Goal: Task Accomplishment & Management: Use online tool/utility

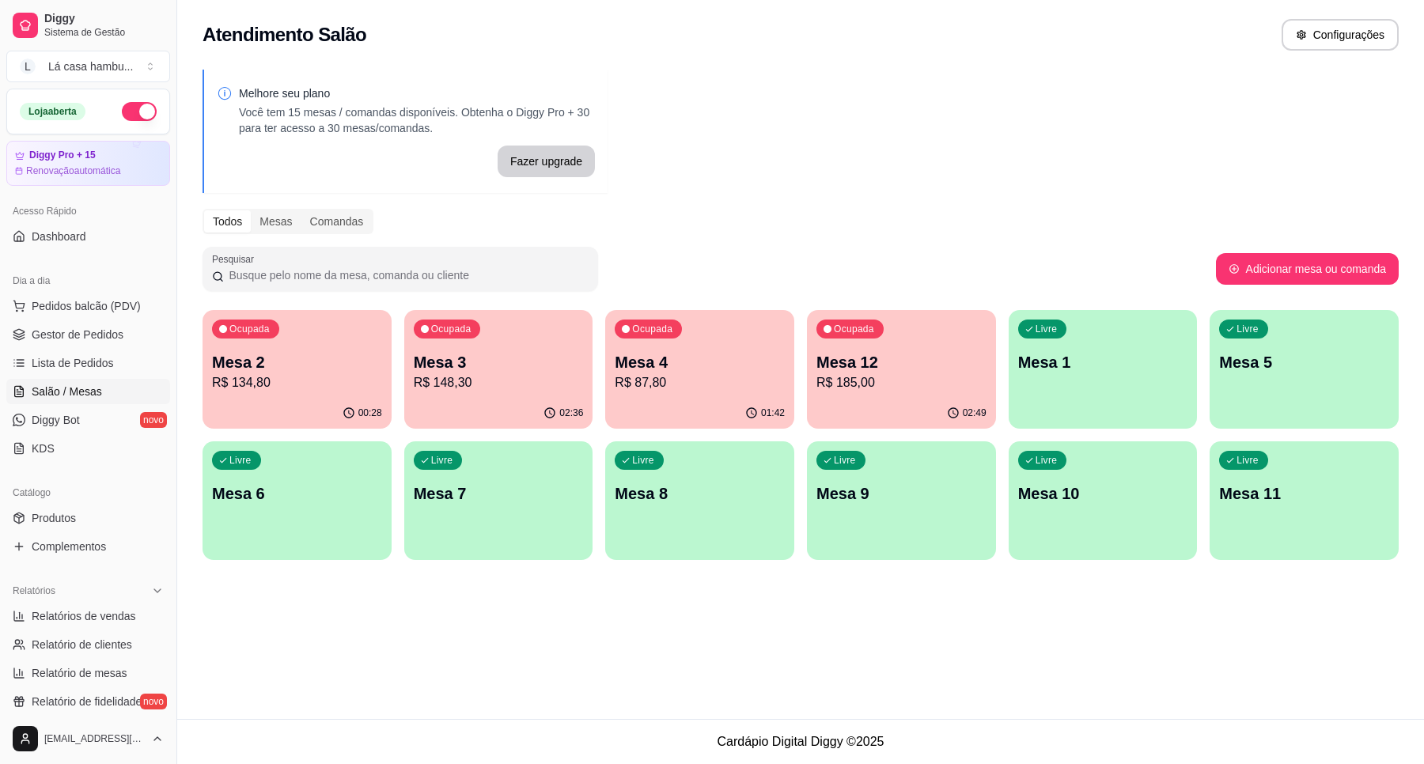
click at [887, 388] on p "R$ 185,00" at bounding box center [901, 382] width 170 height 19
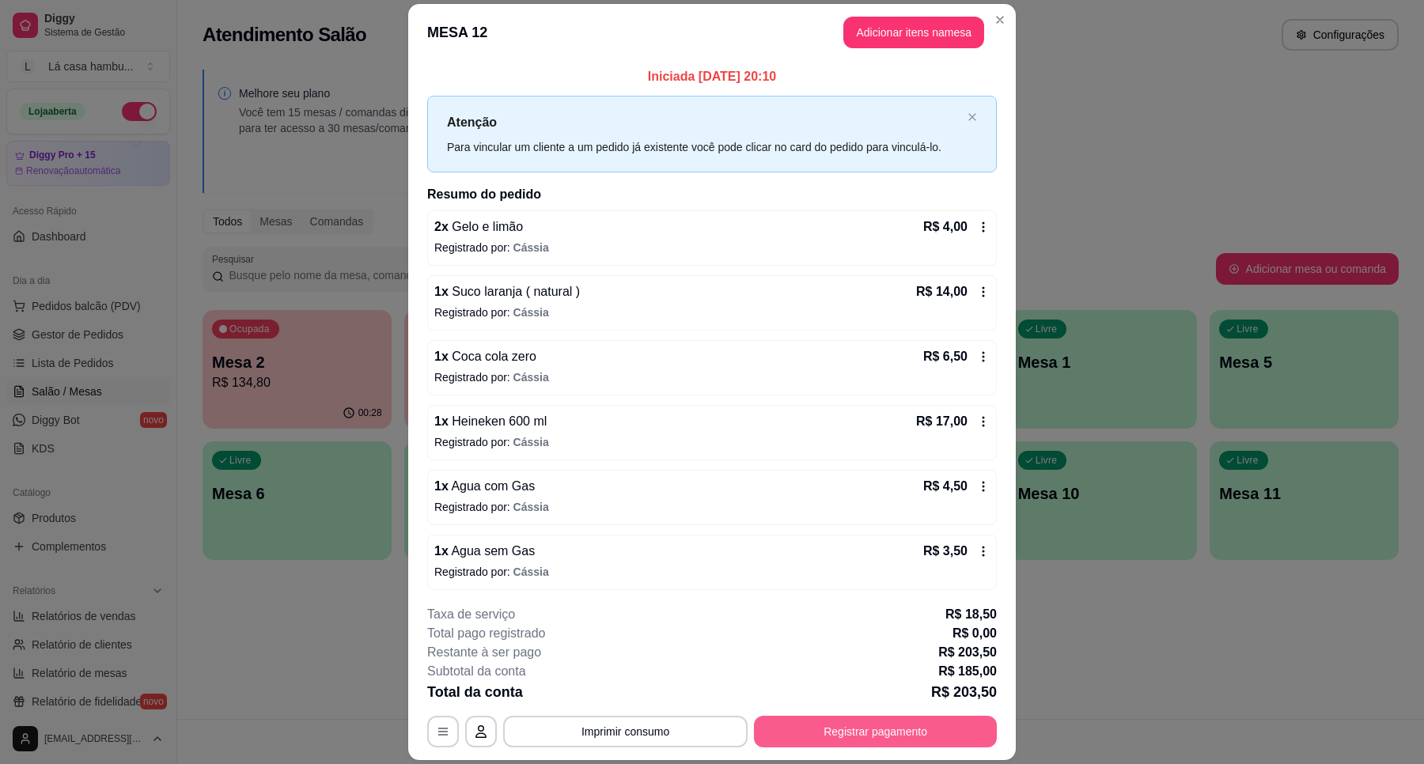
click at [877, 733] on button "Registrar pagamento" at bounding box center [875, 732] width 243 height 32
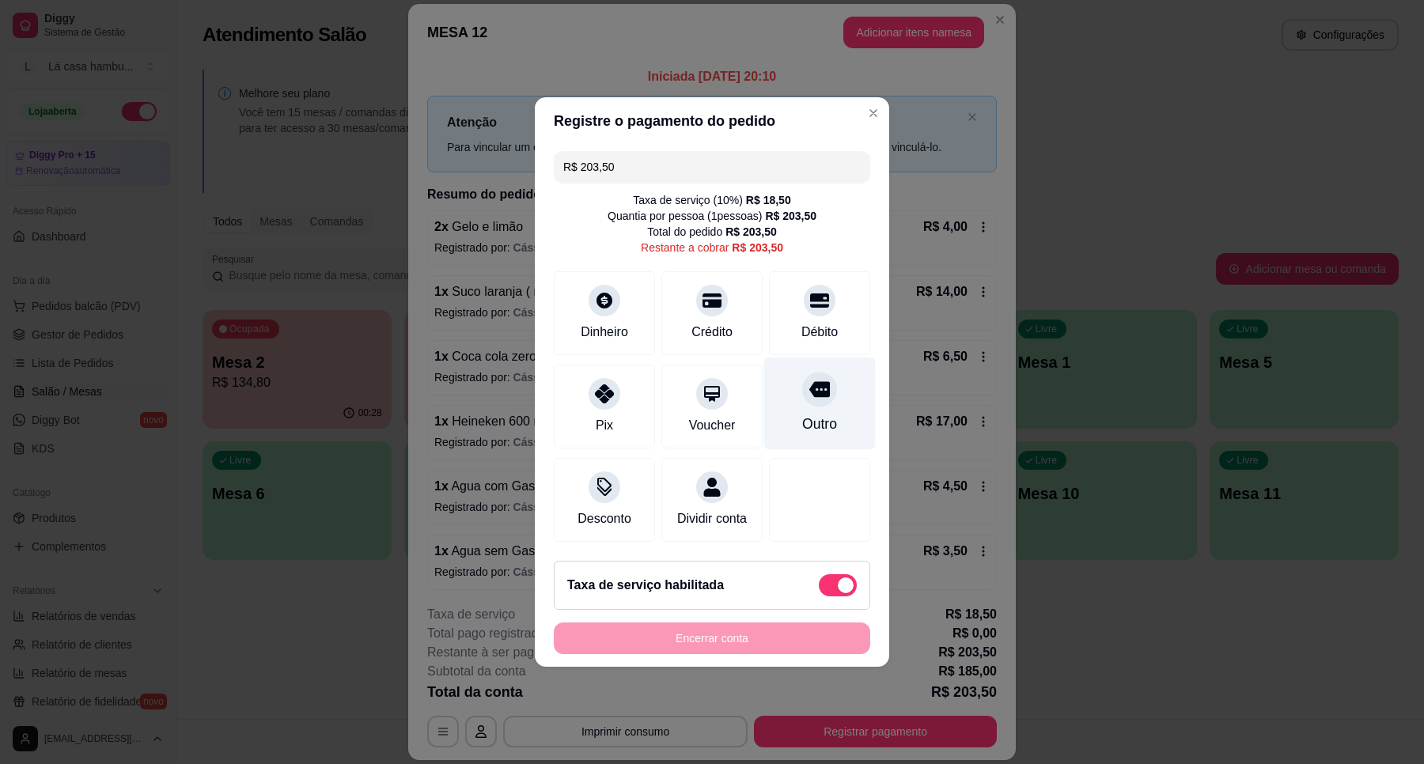
click at [812, 385] on icon at bounding box center [819, 390] width 21 height 16
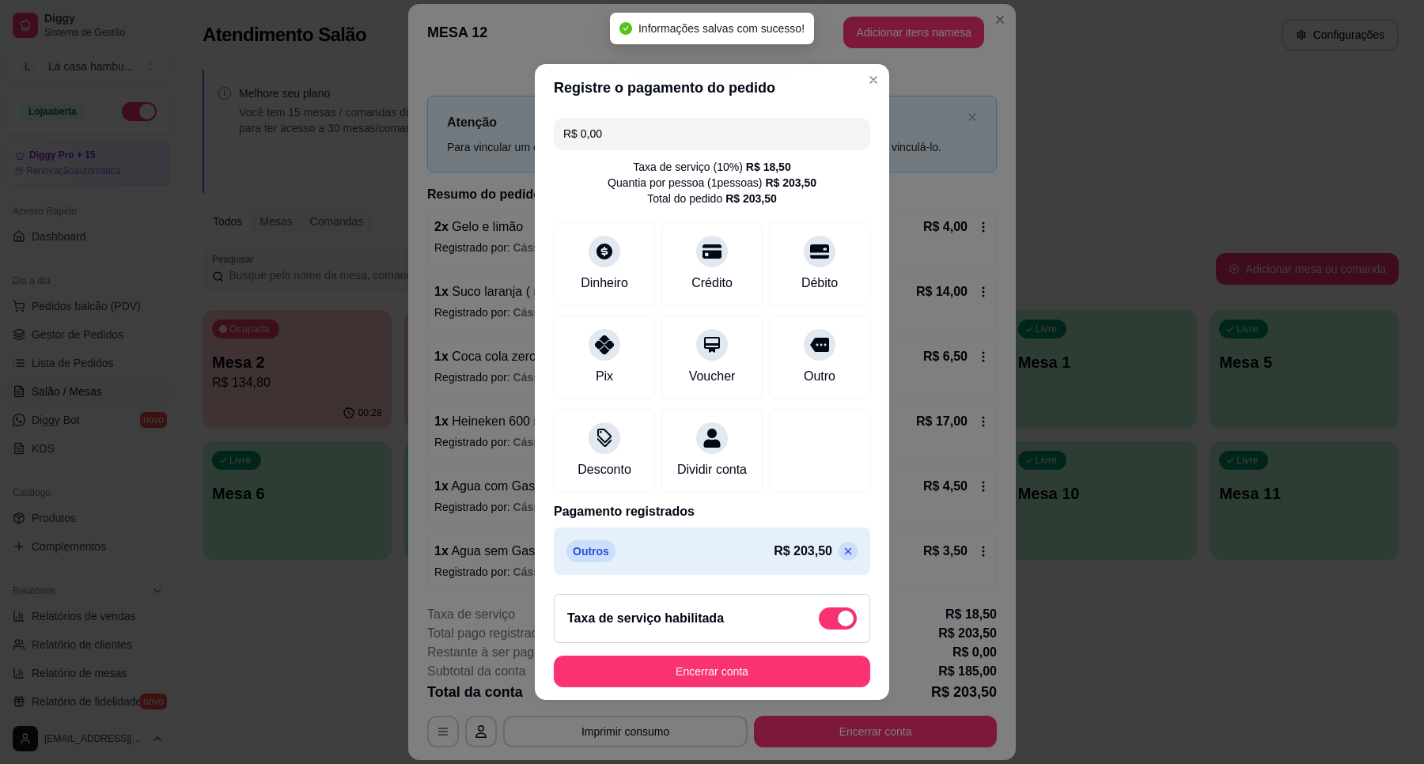
type input "R$ 0,00"
click at [733, 678] on button "Encerrar conta" at bounding box center [712, 672] width 316 height 32
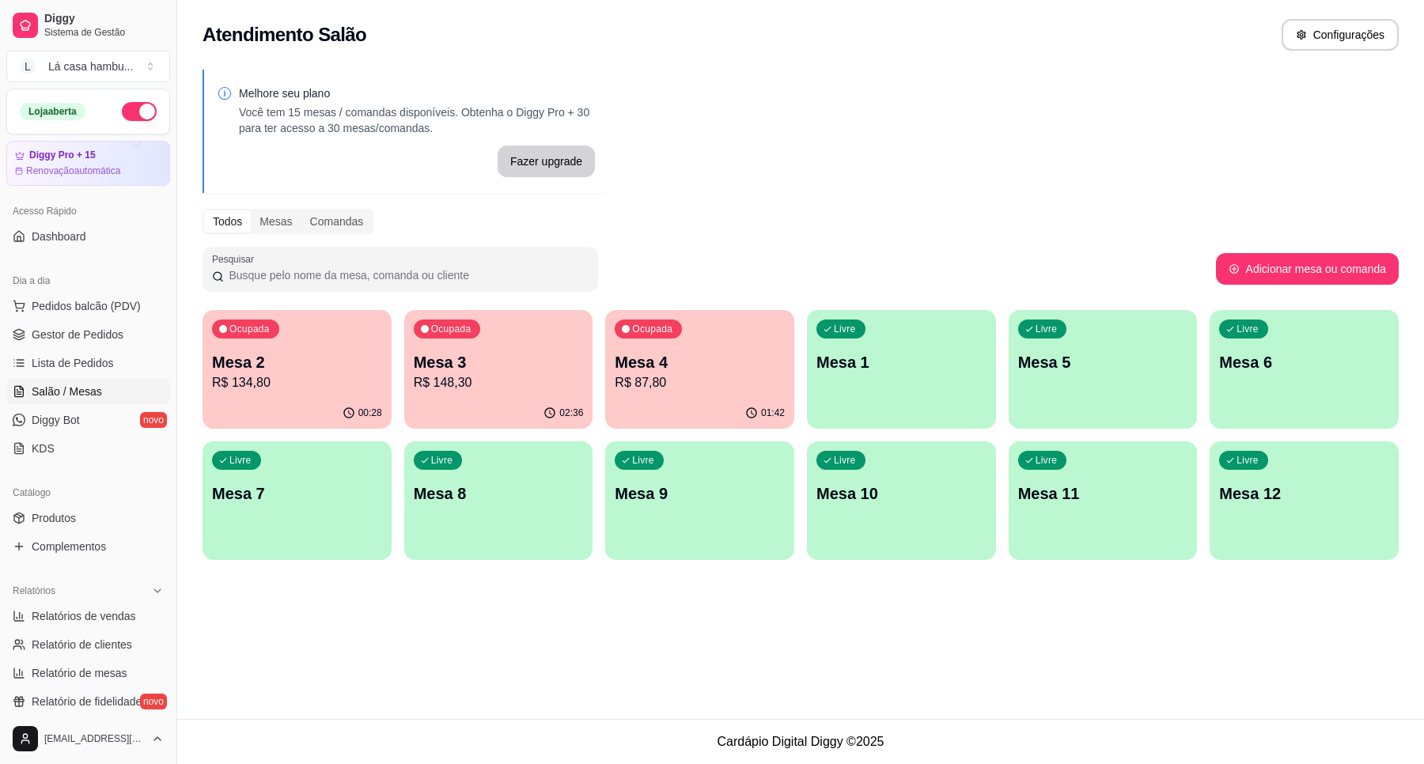
click at [676, 357] on p "Mesa 4" at bounding box center [700, 362] width 170 height 22
click at [512, 362] on p "Mesa 3" at bounding box center [499, 362] width 170 height 22
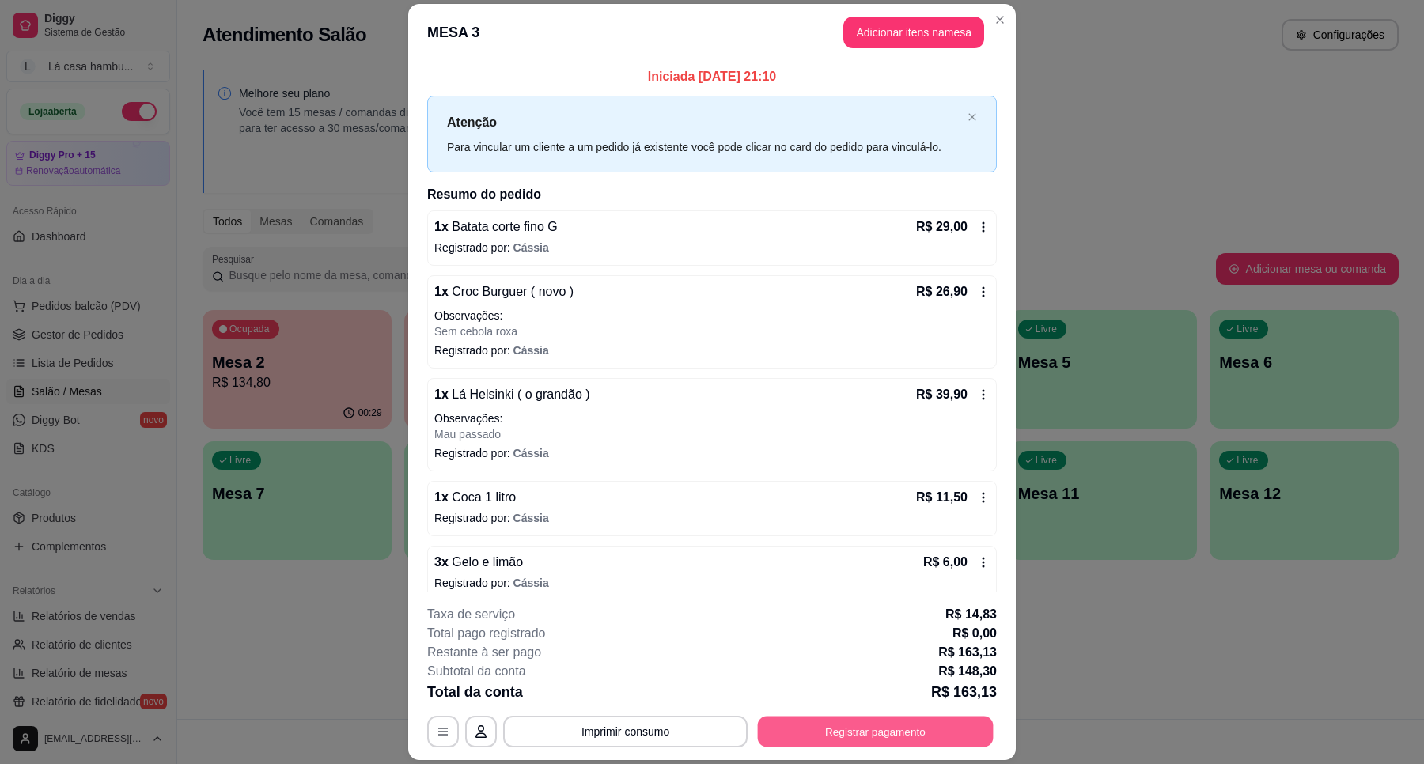
click at [844, 725] on button "Registrar pagamento" at bounding box center [876, 732] width 236 height 31
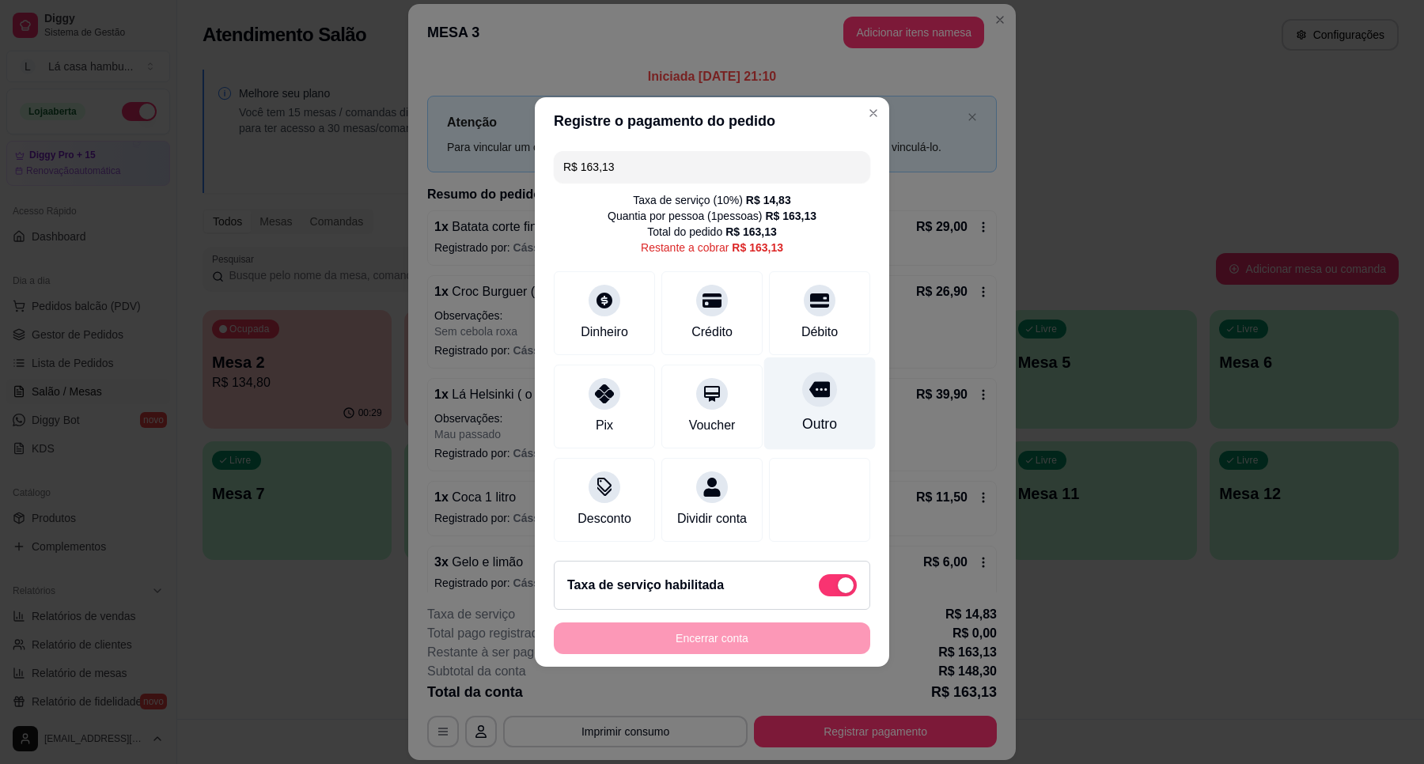
click at [816, 382] on icon at bounding box center [819, 390] width 21 height 16
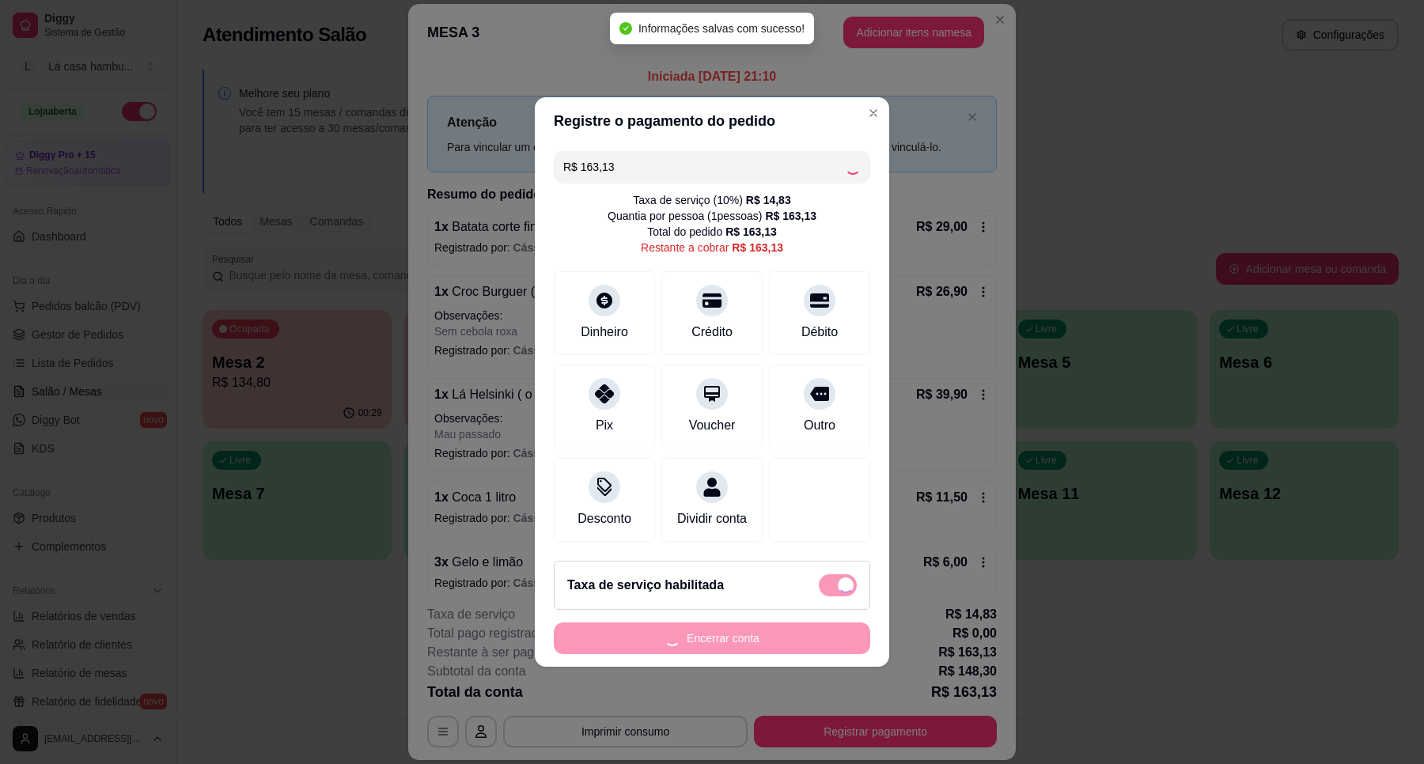
type input "R$ 0,00"
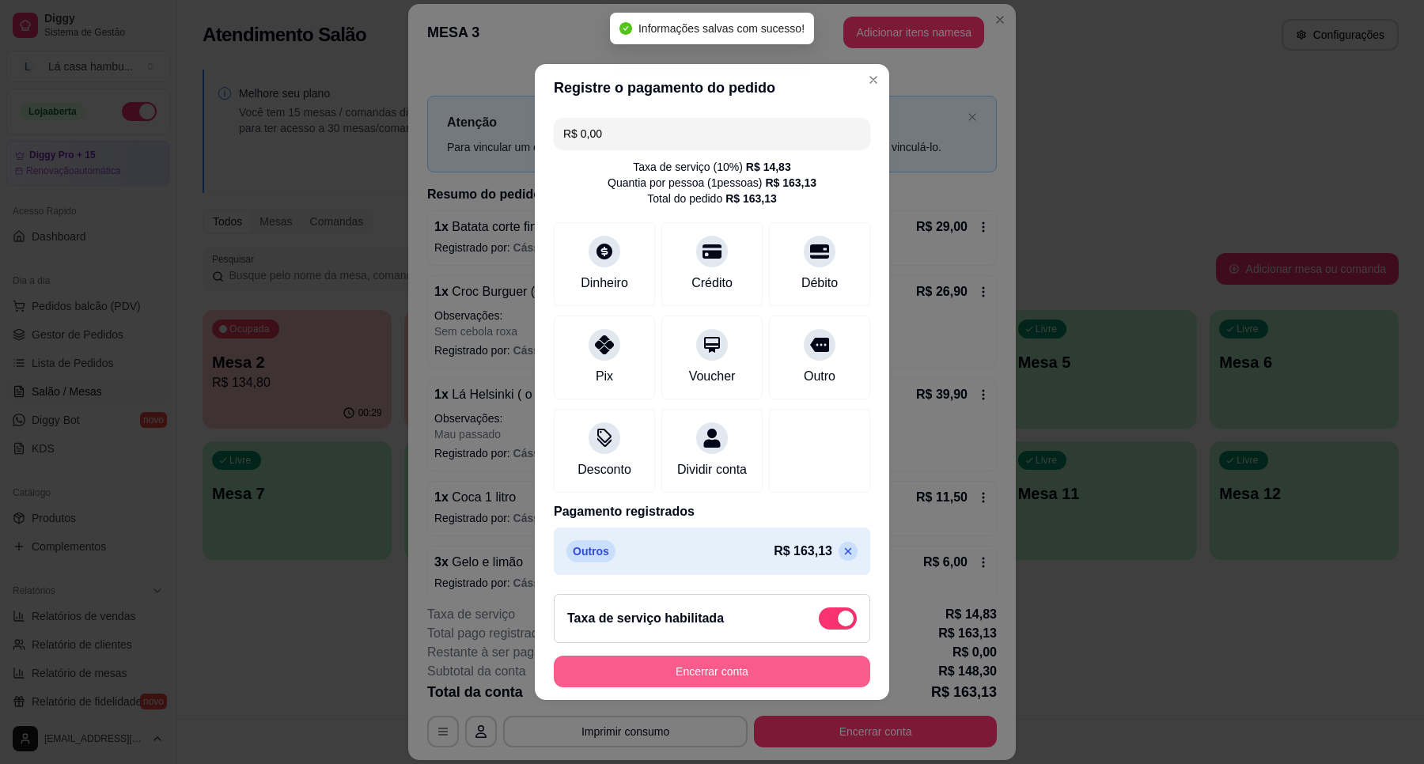
click at [725, 679] on button "Encerrar conta" at bounding box center [712, 672] width 316 height 32
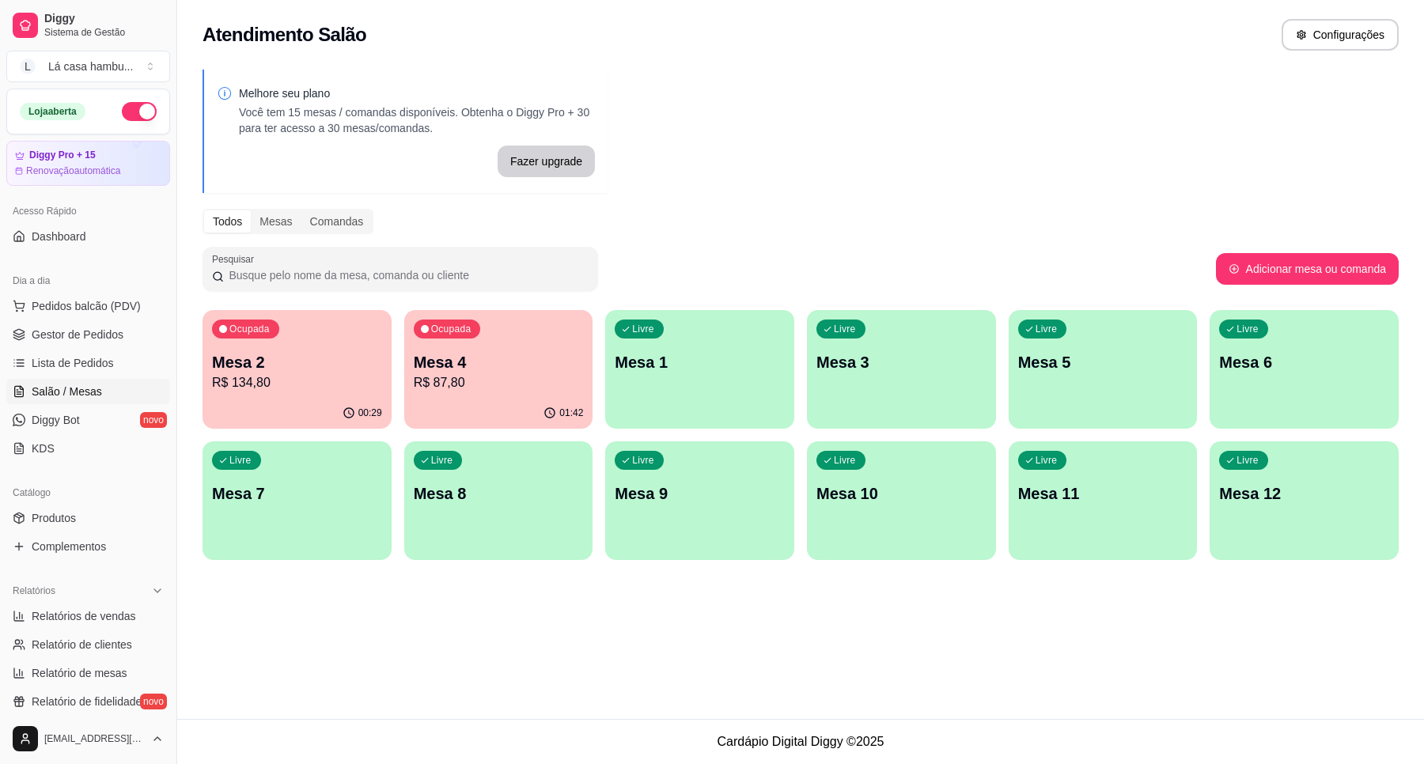
click at [374, 377] on p "R$ 134,80" at bounding box center [297, 382] width 170 height 19
click at [501, 385] on p "R$ 87,80" at bounding box center [499, 382] width 170 height 19
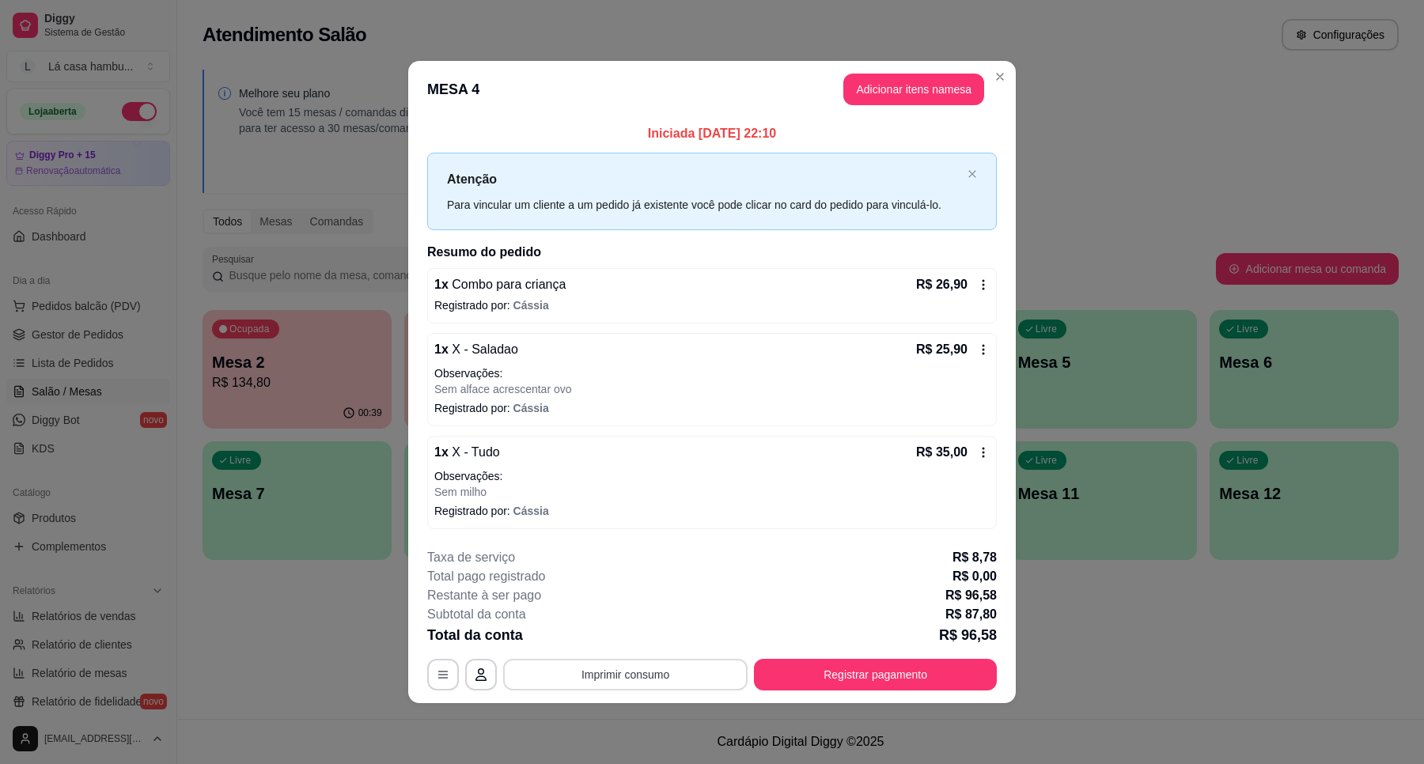
click at [650, 672] on button "Imprimir consumo" at bounding box center [625, 675] width 244 height 32
click at [645, 634] on button "IMPRESSORA" at bounding box center [630, 638] width 115 height 25
click at [888, 680] on button "Registrar pagamento" at bounding box center [875, 675] width 243 height 32
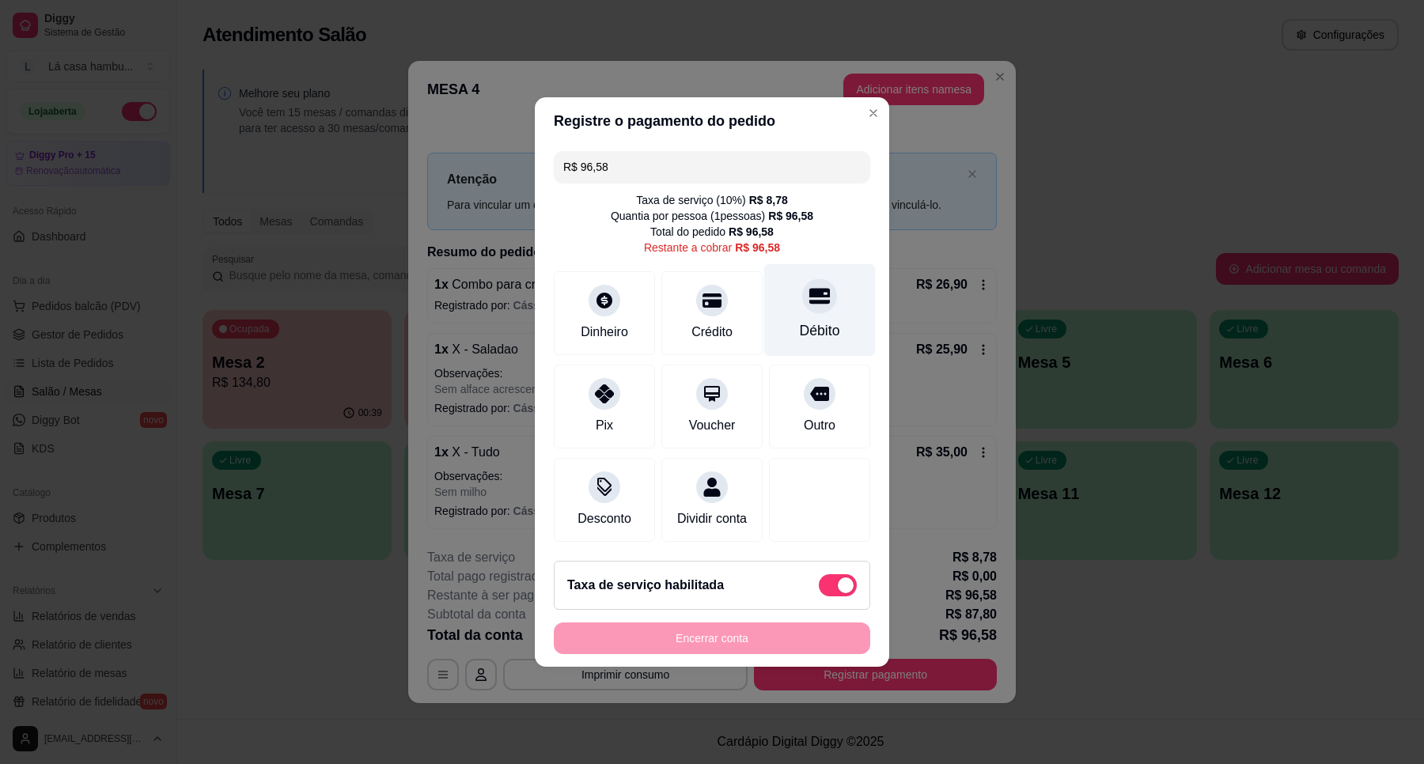
click at [812, 293] on icon at bounding box center [819, 297] width 21 height 16
type input "R$ 0,00"
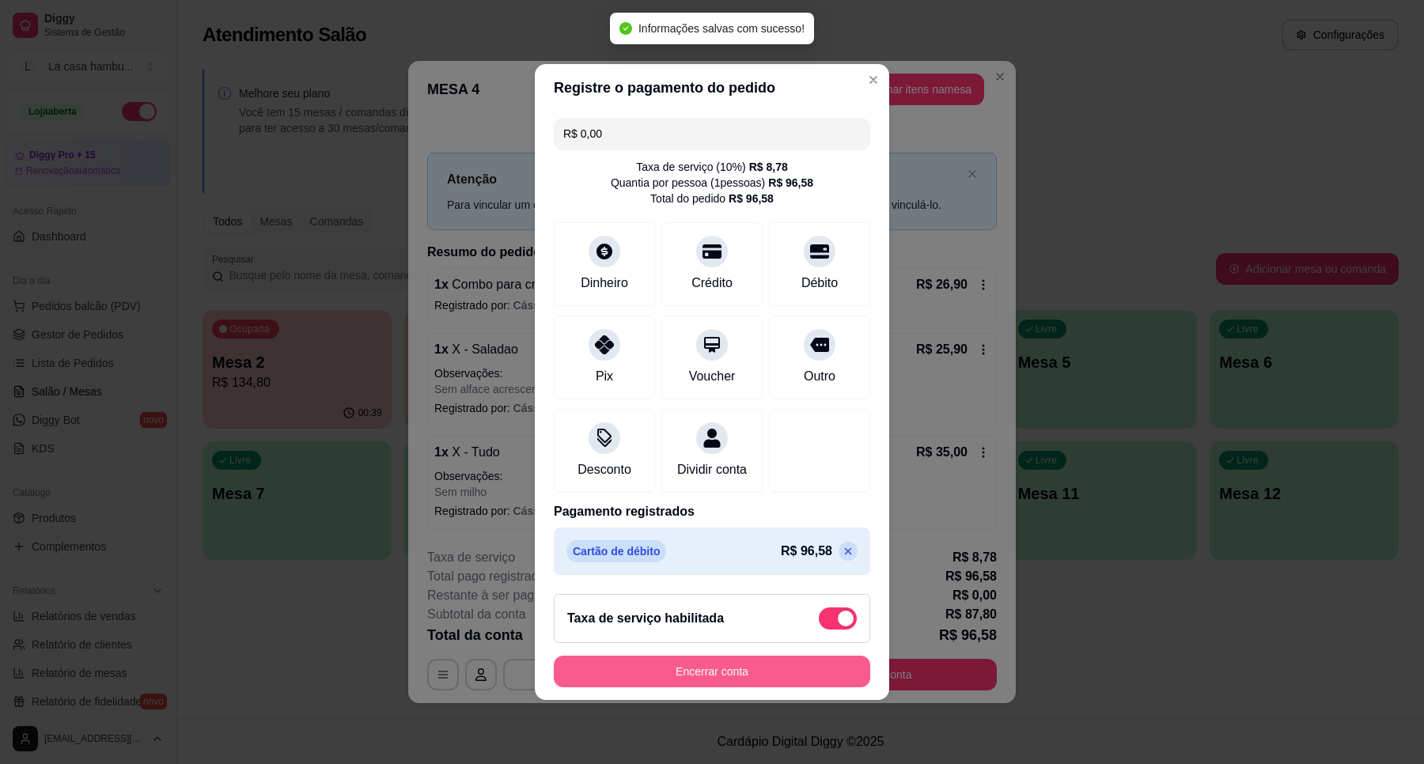
click at [733, 687] on button "Encerrar conta" at bounding box center [712, 672] width 316 height 32
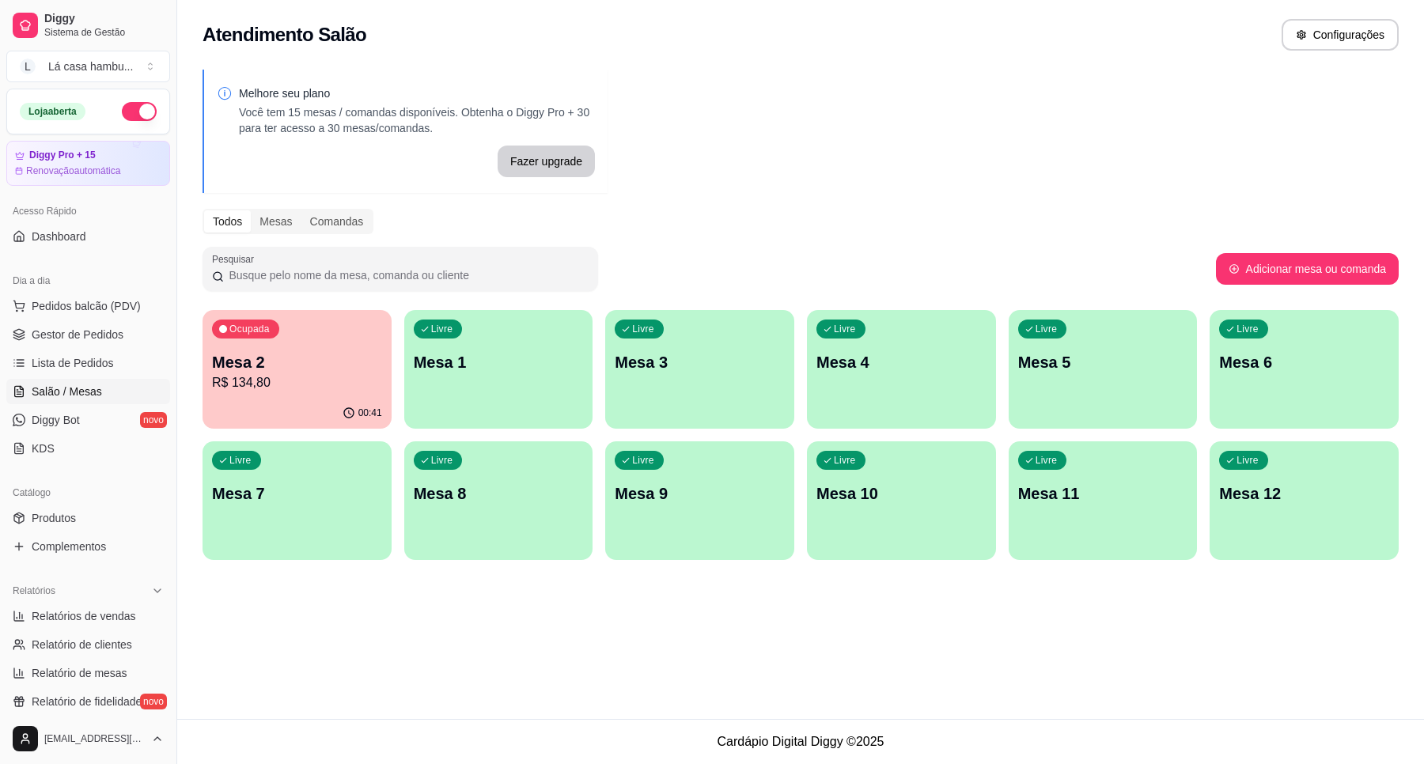
click at [286, 358] on p "Mesa 2" at bounding box center [297, 362] width 170 height 22
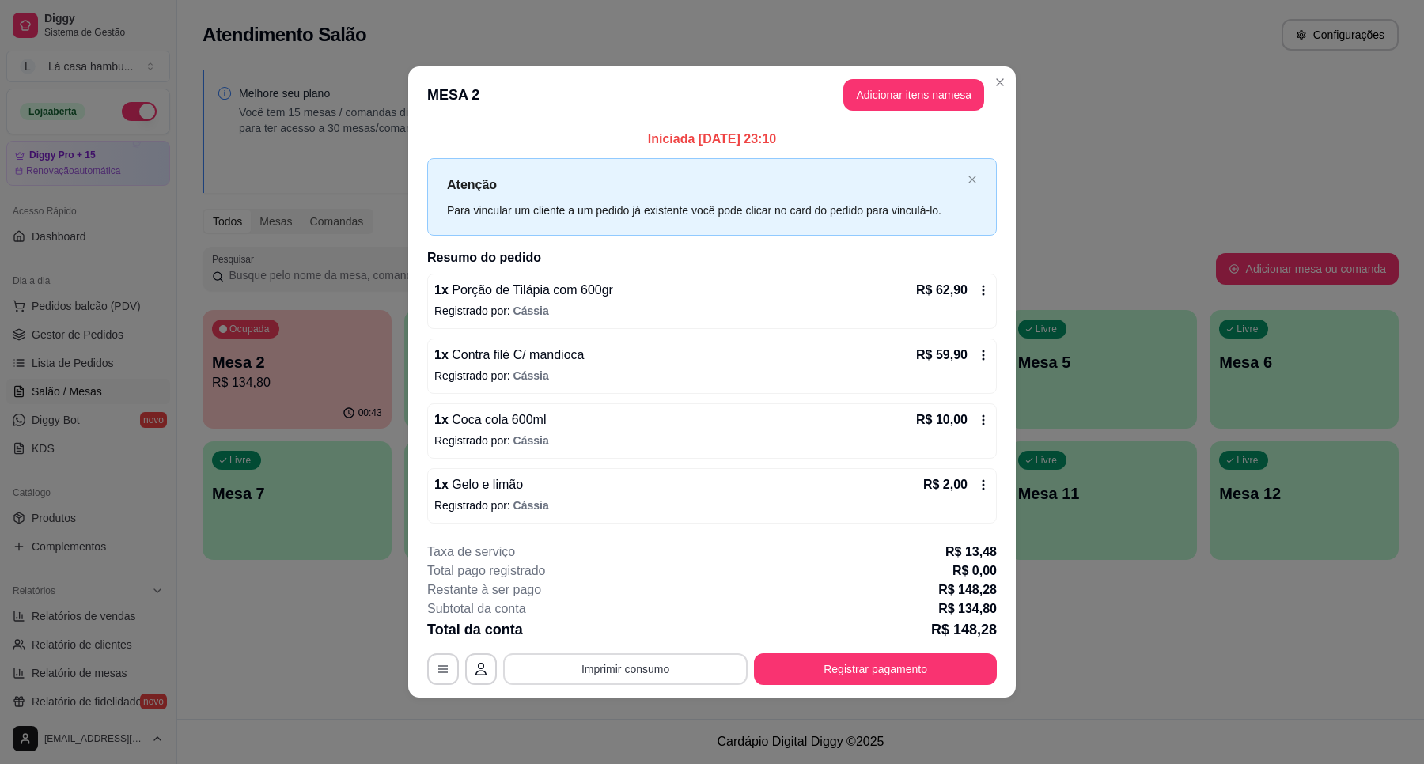
click at [672, 679] on button "Imprimir consumo" at bounding box center [625, 669] width 244 height 32
click at [642, 637] on button "IMPRESSORA" at bounding box center [629, 633] width 111 height 25
click at [833, 674] on button "Registrar pagamento" at bounding box center [876, 668] width 236 height 31
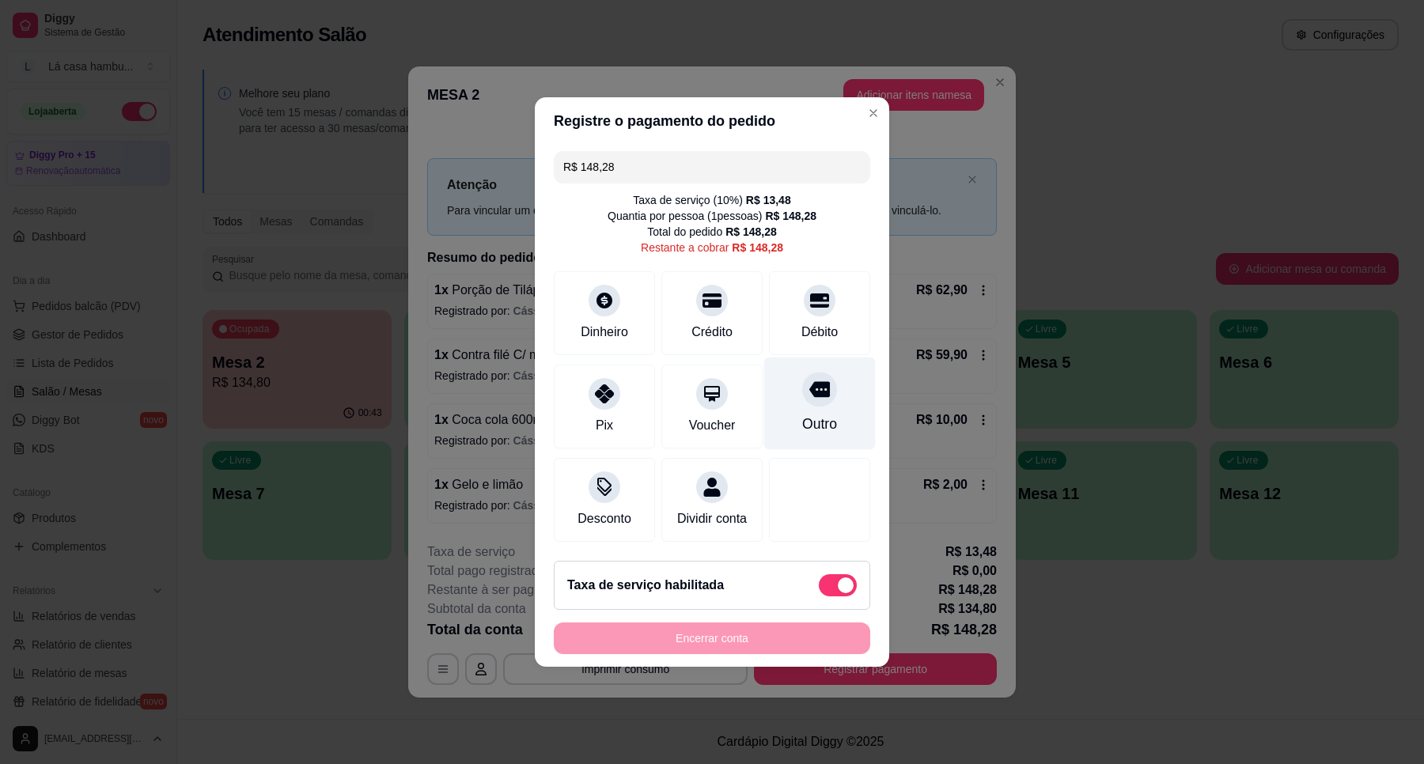
click at [812, 393] on div at bounding box center [819, 389] width 35 height 35
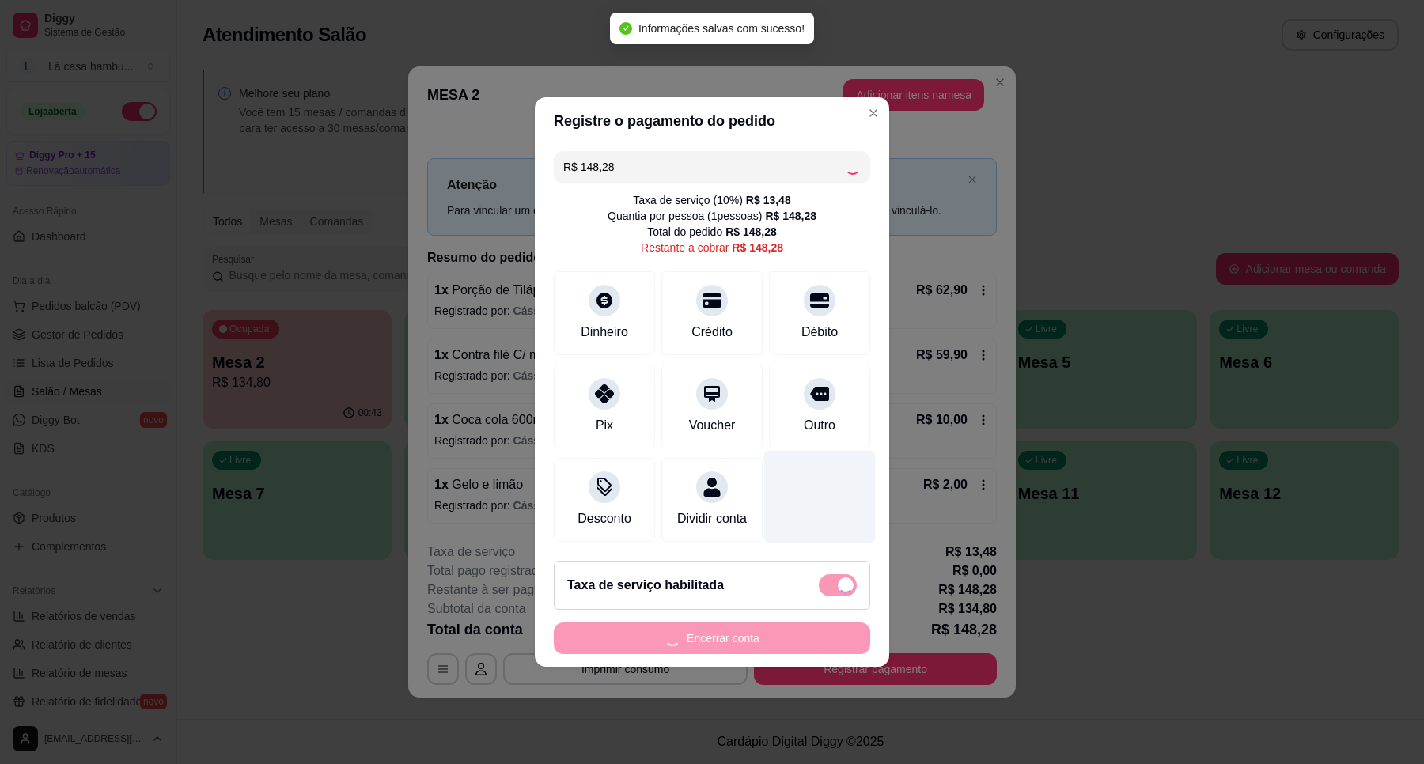
type input "R$ 0,00"
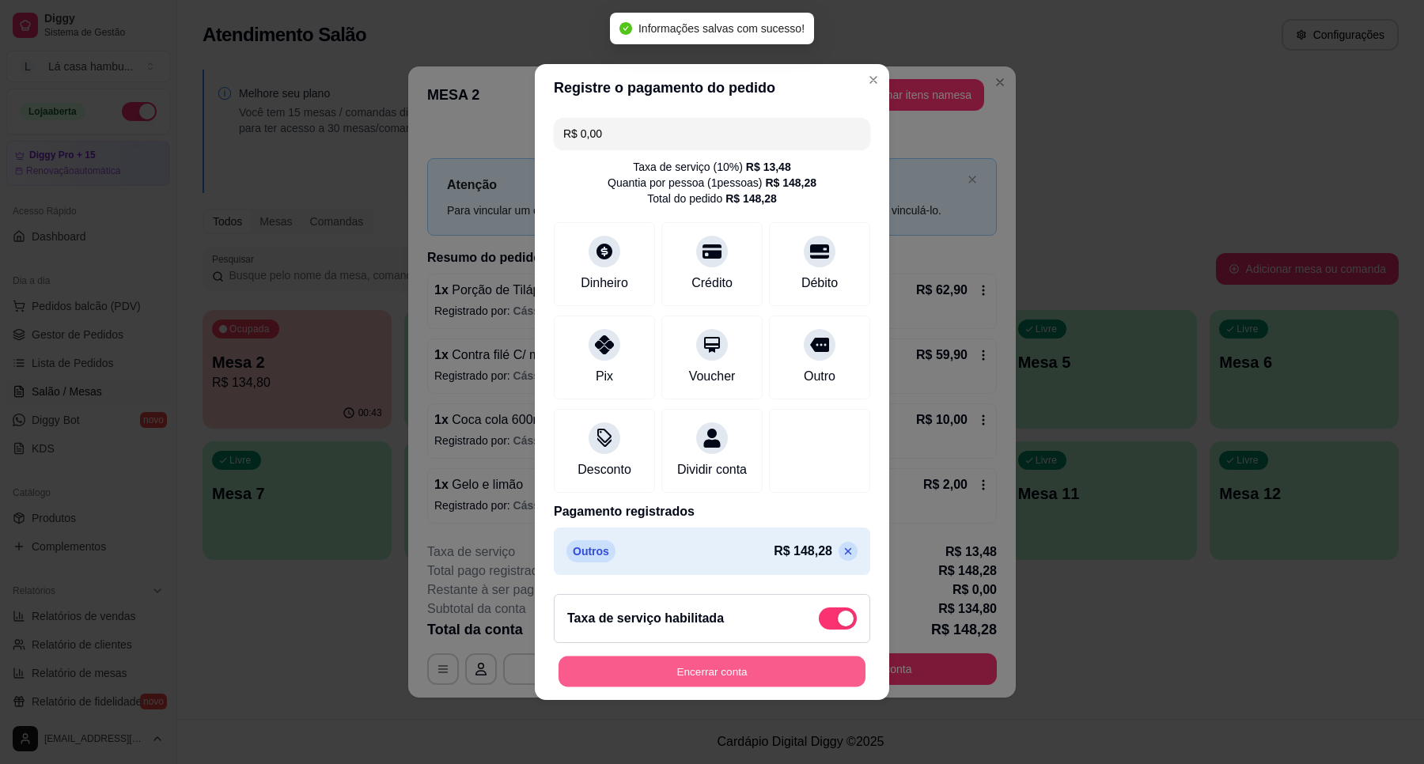
click at [733, 684] on button "Encerrar conta" at bounding box center [712, 672] width 307 height 31
